Goal: Navigation & Orientation: Find specific page/section

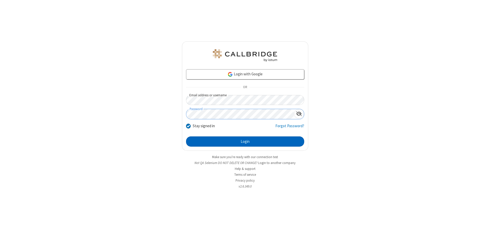
click at [245, 141] on button "Login" at bounding box center [245, 141] width 118 height 10
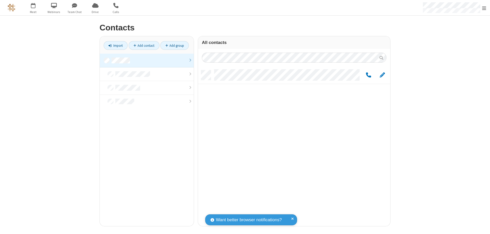
scroll to position [156, 188]
click at [147, 60] on link at bounding box center [147, 61] width 94 height 14
click at [382, 75] on span "Edit" at bounding box center [382, 75] width 5 height 6
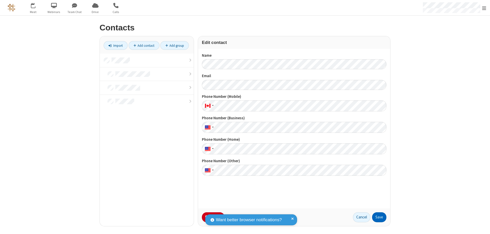
click at [379, 217] on button "Save" at bounding box center [379, 217] width 14 height 10
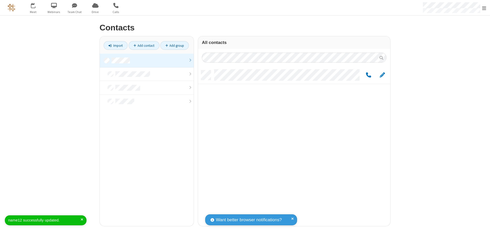
scroll to position [156, 188]
